Goal: Task Accomplishment & Management: Manage account settings

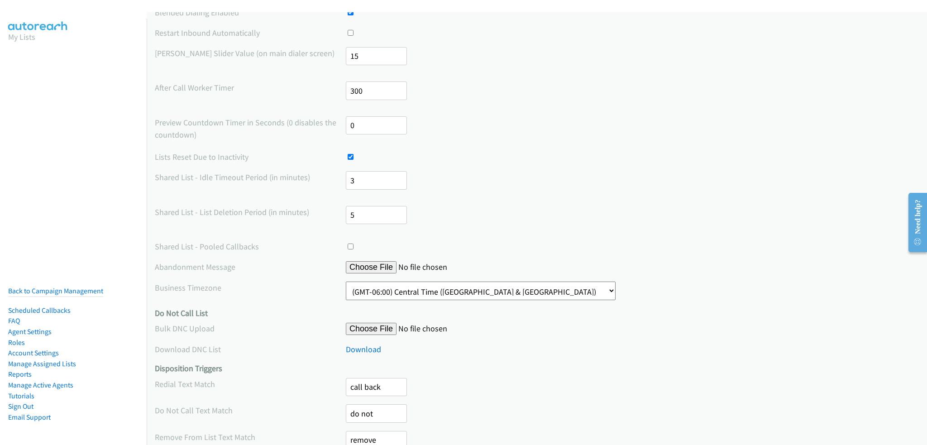
scroll to position [226, 0]
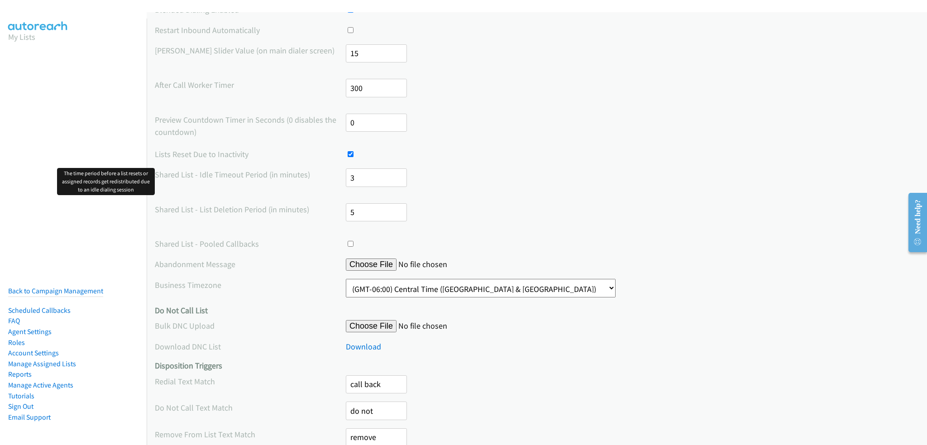
drag, startPoint x: 353, startPoint y: 173, endPoint x: 295, endPoint y: 177, distance: 57.6
click at [298, 174] on div "Shared List - Idle Timeout Period (in minutes) 3" at bounding box center [537, 181] width 764 height 27
type input "30"
click at [304, 168] on label "Shared List - Idle Timeout Period (in minutes)" at bounding box center [250, 174] width 191 height 12
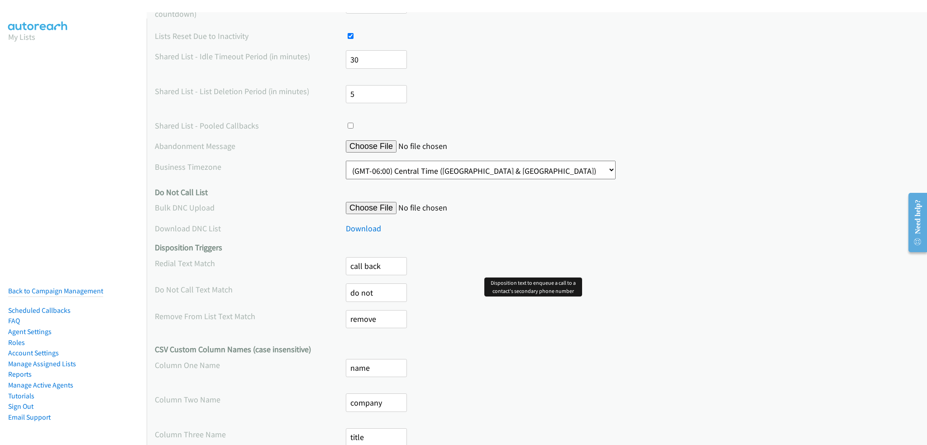
scroll to position [402, 0]
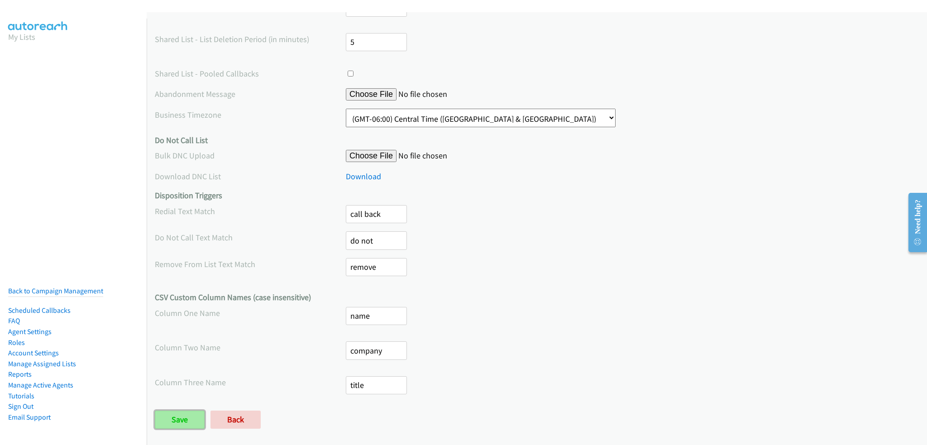
click at [186, 412] on input "Save" at bounding box center [180, 420] width 50 height 18
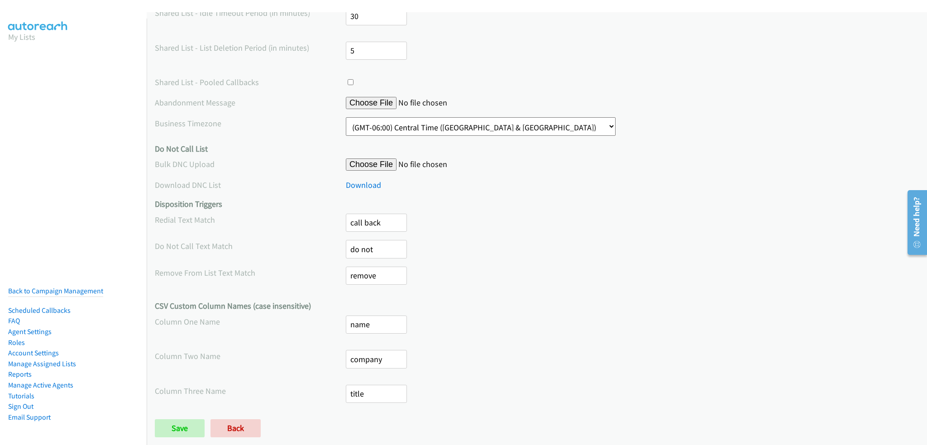
scroll to position [402, 0]
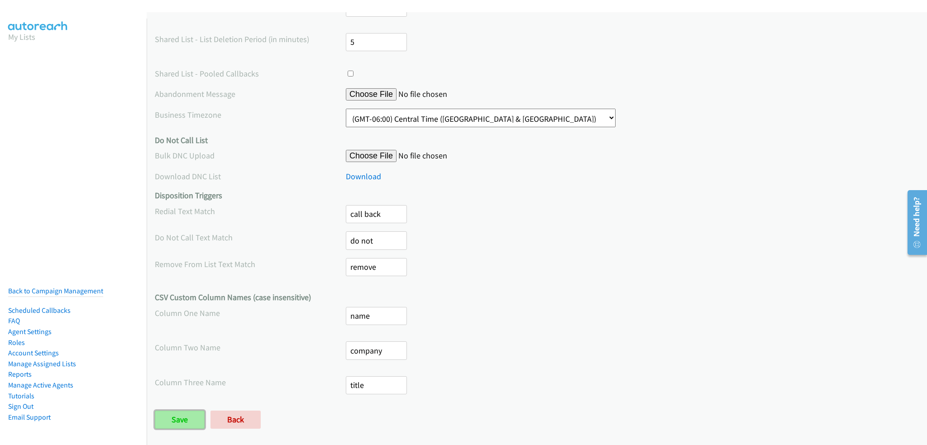
click at [177, 411] on input "Save" at bounding box center [180, 420] width 50 height 18
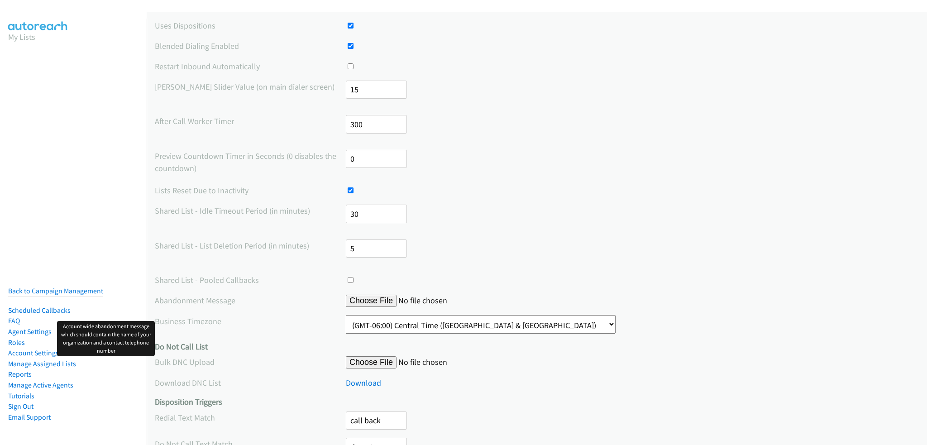
scroll to position [226, 0]
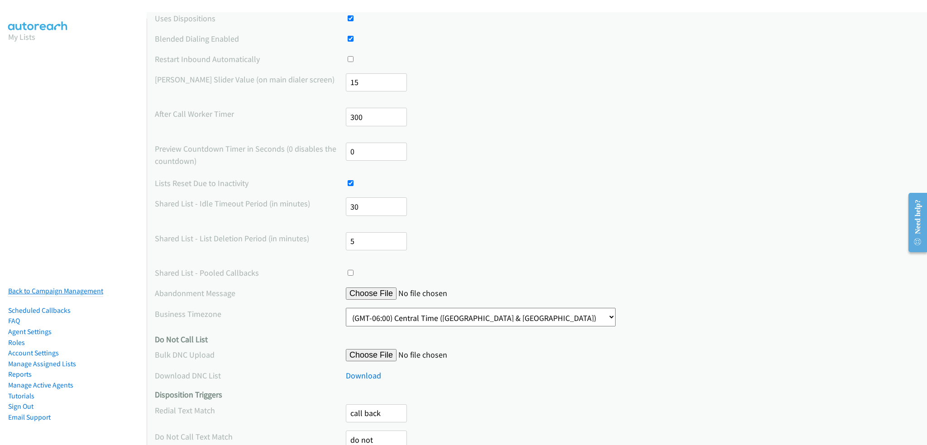
click at [42, 287] on link "Back to Campaign Management" at bounding box center [55, 291] width 95 height 9
